Goal: Transaction & Acquisition: Purchase product/service

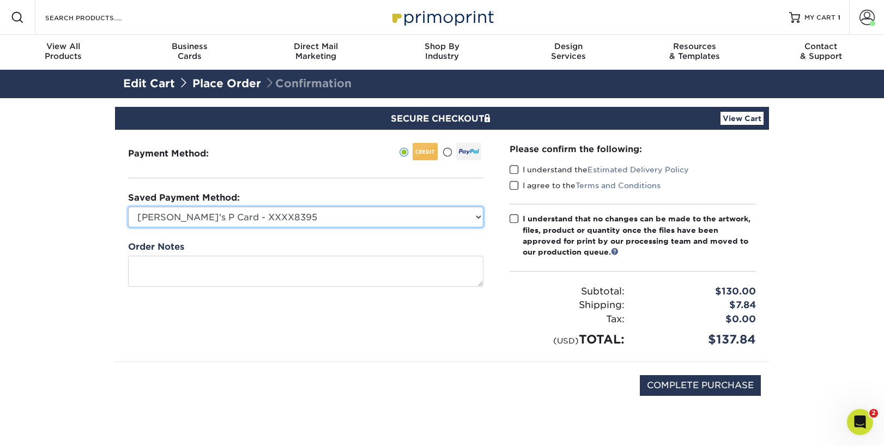
click at [358, 217] on select "[PERSON_NAME]'s P Card - XXXX8395 MasterCard - XXXX2183 MasterCard - XXXX9155 N…" at bounding box center [305, 217] width 355 height 21
select select "71523"
click at [128, 207] on select "[PERSON_NAME]'s P Card - XXXX8395 MasterCard - XXXX2183 MasterCard - XXXX9155 N…" at bounding box center [305, 217] width 355 height 21
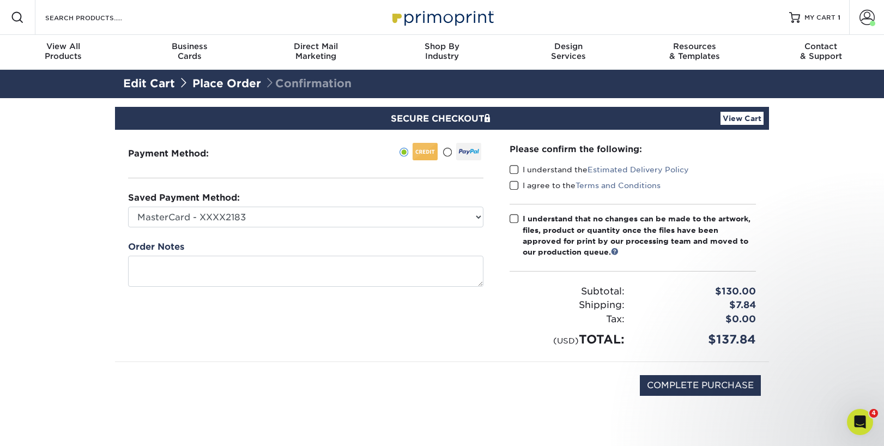
click at [514, 170] on span at bounding box center [514, 170] width 9 height 10
click at [0, 0] on input "I understand the Estimated Delivery Policy" at bounding box center [0, 0] width 0 height 0
click at [517, 182] on span at bounding box center [514, 185] width 9 height 10
click at [0, 0] on input "I agree to the Terms and Conditions" at bounding box center [0, 0] width 0 height 0
click at [514, 218] on span at bounding box center [514, 219] width 9 height 10
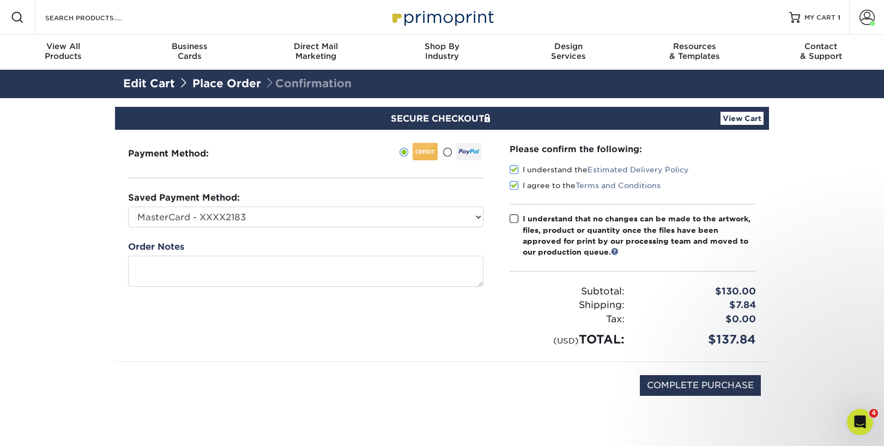
click at [0, 0] on input "I understand that no changes can be made to the artwork, files, product or quan…" at bounding box center [0, 0] width 0 height 0
click at [858, 15] on link "Account" at bounding box center [866, 17] width 35 height 35
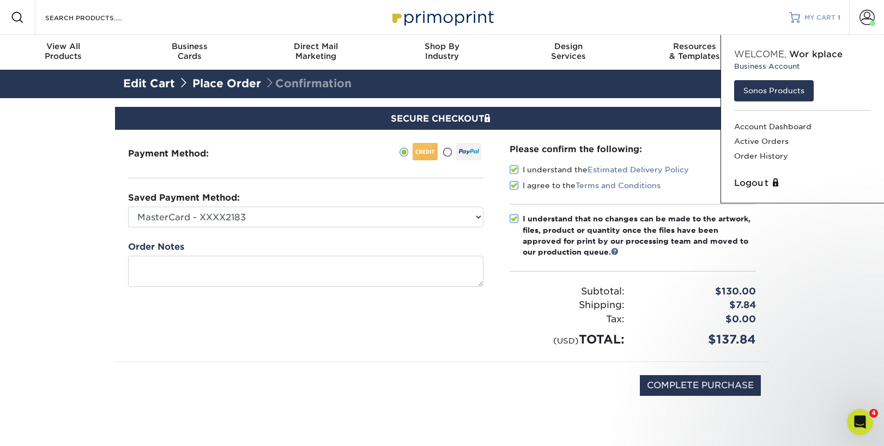
click at [820, 20] on span "MY CART" at bounding box center [820, 17] width 31 height 9
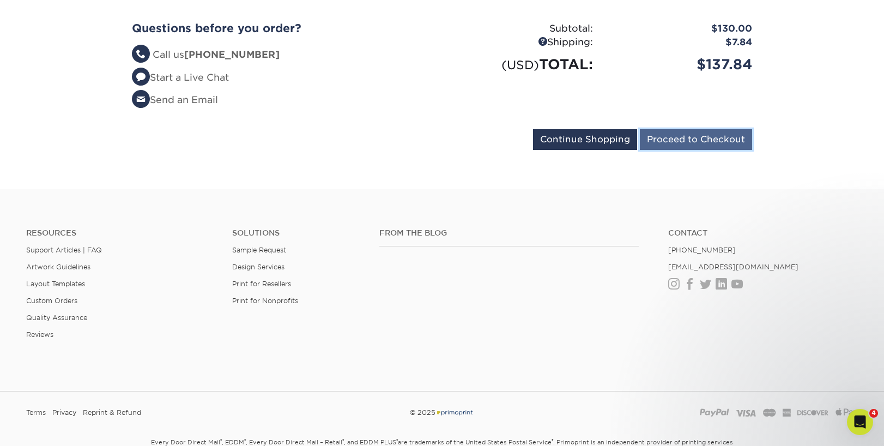
click at [682, 137] on input "Proceed to Checkout" at bounding box center [696, 139] width 112 height 21
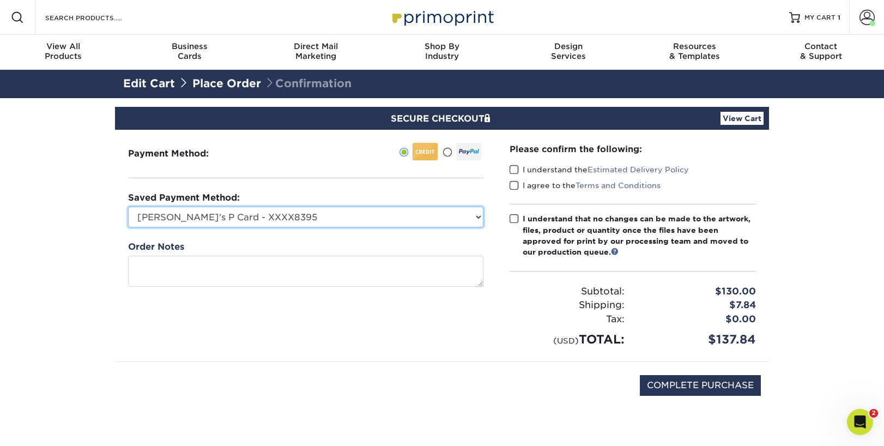
click at [397, 213] on select "[PERSON_NAME]'s P Card - XXXX8395 MasterCard - XXXX2183 MasterCard - XXXX9155 N…" at bounding box center [305, 217] width 355 height 21
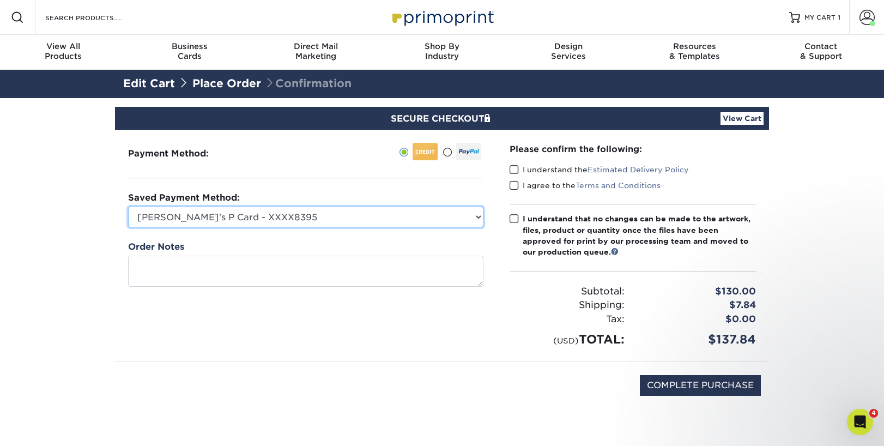
select select "71523"
click at [128, 207] on select "Jake's P Card - XXXX8395 MasterCard - XXXX2183 MasterCard - XXXX9155 New Credit…" at bounding box center [305, 217] width 355 height 21
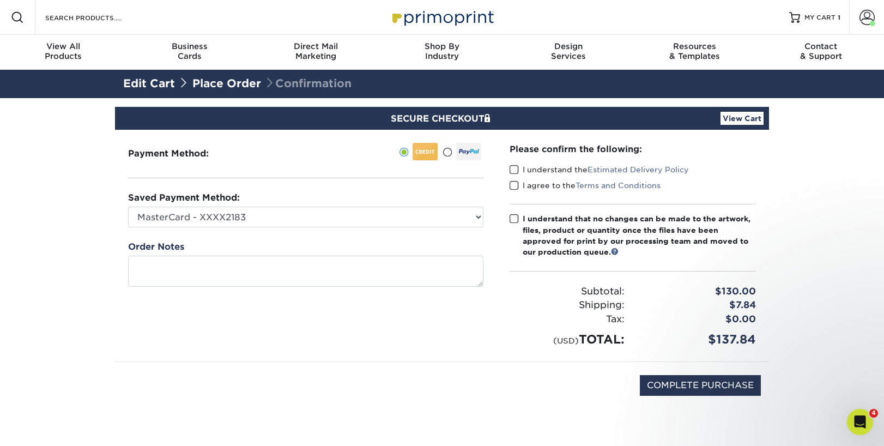
click at [514, 169] on span at bounding box center [514, 170] width 9 height 10
click at [0, 0] on input "I understand the Estimated Delivery Policy" at bounding box center [0, 0] width 0 height 0
click at [512, 180] on span at bounding box center [514, 185] width 9 height 10
click at [0, 0] on input "I agree to the Terms and Conditions" at bounding box center [0, 0] width 0 height 0
click at [515, 218] on span at bounding box center [514, 219] width 9 height 10
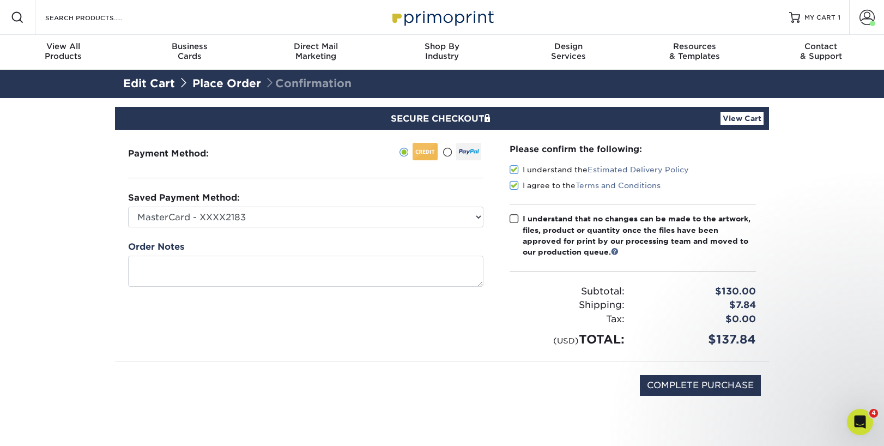
click at [0, 0] on input "I understand that no changes can be made to the artwork, files, product or quan…" at bounding box center [0, 0] width 0 height 0
click at [652, 386] on input "COMPLETE PURCHASE" at bounding box center [700, 385] width 121 height 21
type input "PROCESSING, PLEASE WAIT..."
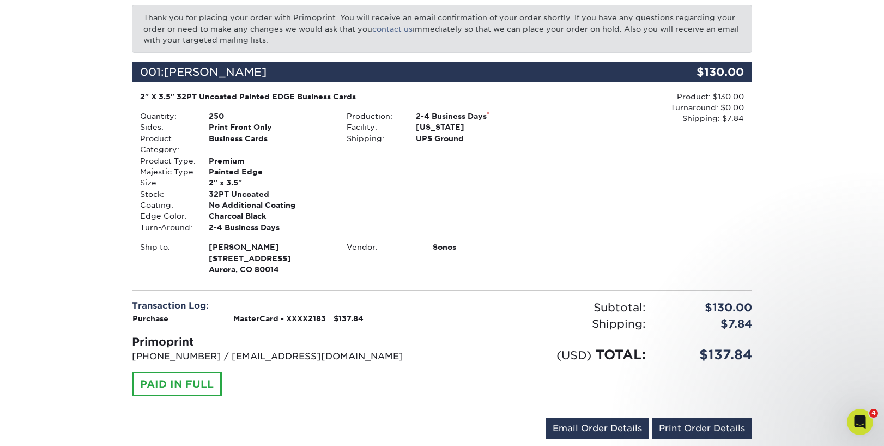
scroll to position [282, 0]
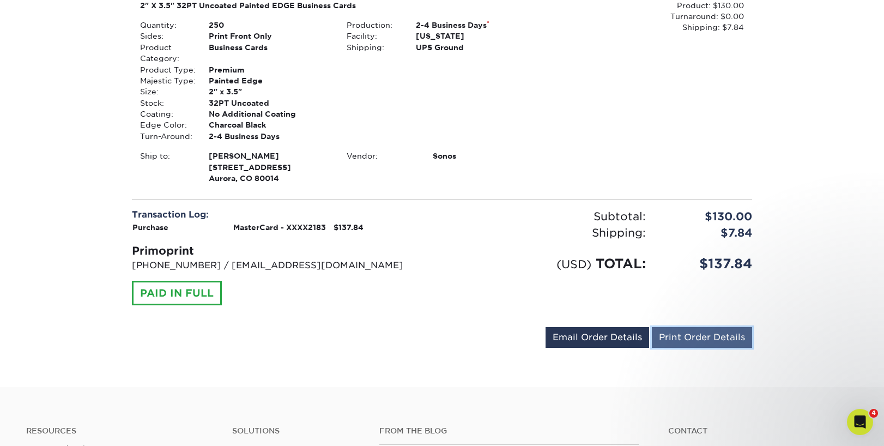
click at [670, 333] on link "Print Order Details" at bounding box center [702, 337] width 100 height 21
